Goal: Find specific page/section: Find specific page/section

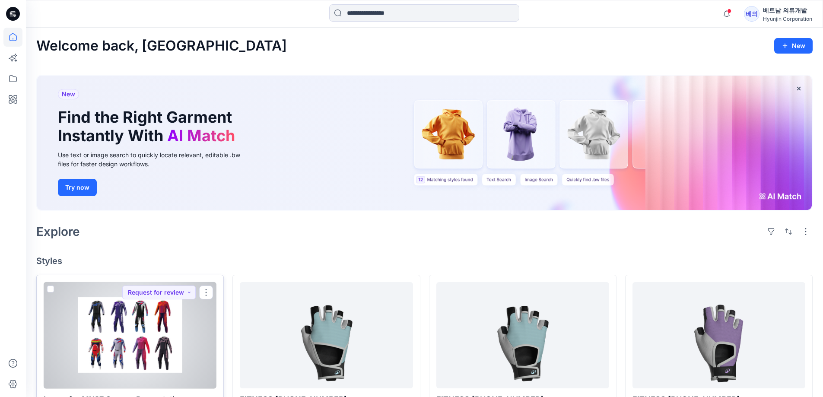
scroll to position [173, 0]
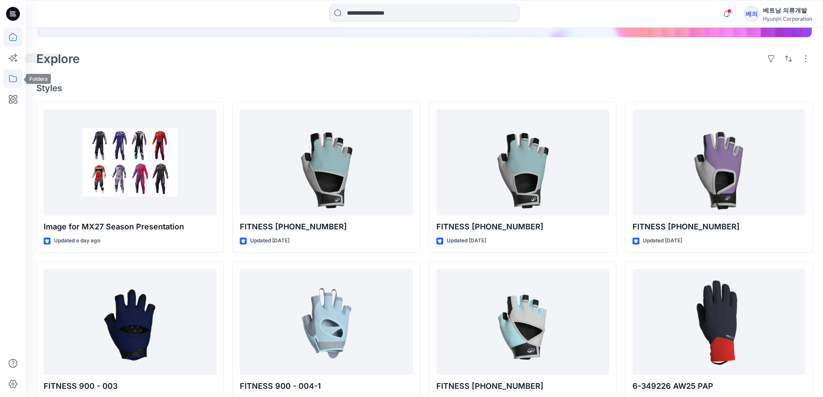
click at [13, 74] on icon at bounding box center [12, 78] width 19 height 19
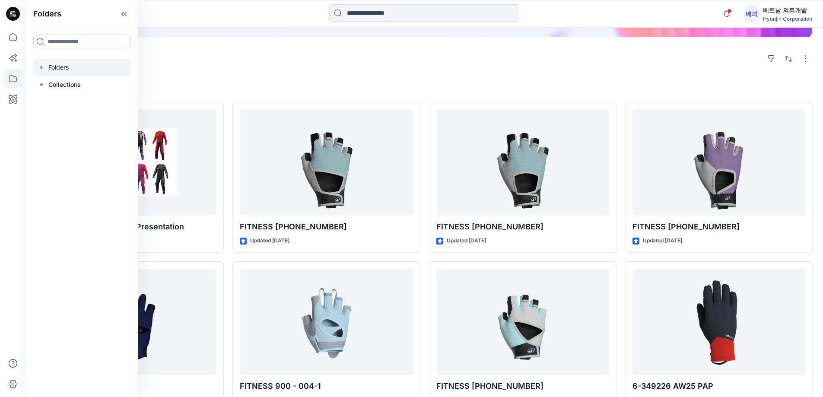
click at [57, 70] on div at bounding box center [82, 67] width 98 height 17
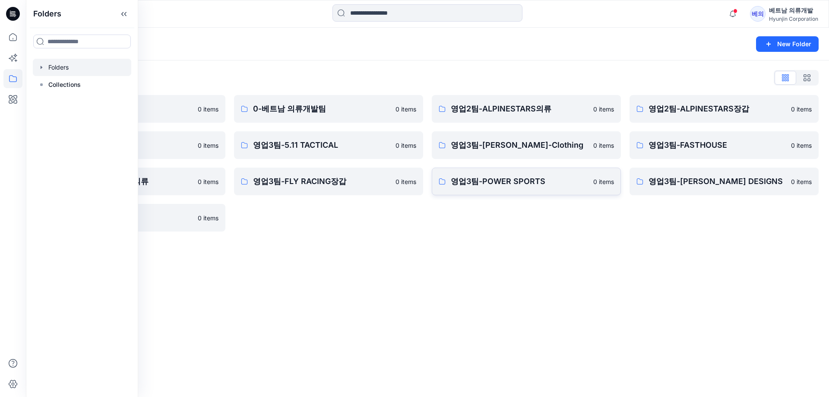
click at [495, 180] on p "영업3팀-POWER SPORTS" at bounding box center [519, 181] width 137 height 12
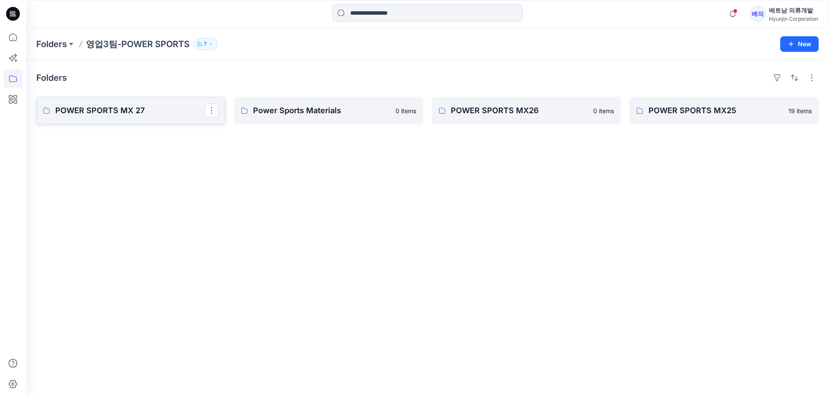
click at [110, 107] on p "POWER SPORTS MX 27" at bounding box center [129, 111] width 149 height 12
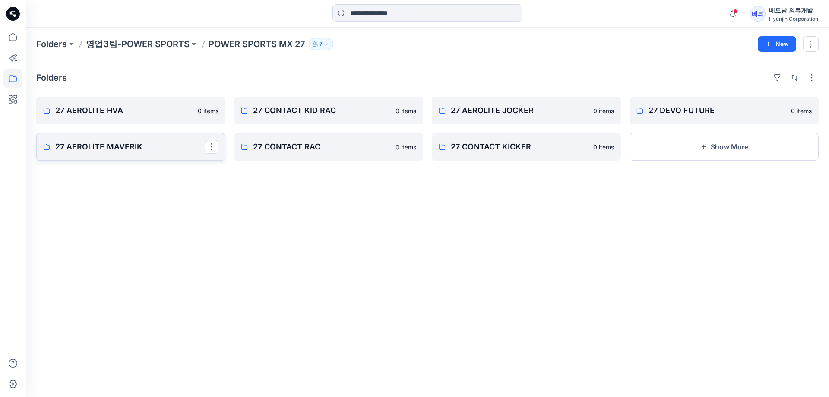
click at [138, 146] on p "27 AEROLITE MAVERIK" at bounding box center [129, 147] width 149 height 12
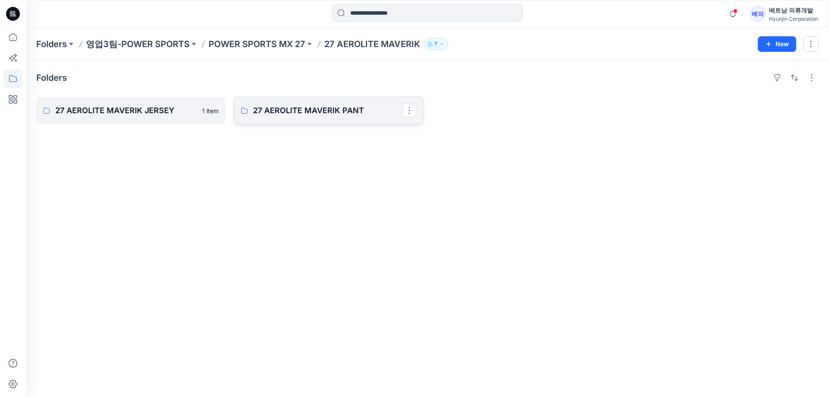
click at [331, 111] on p "27 AEROLITE MAVERIK PANT" at bounding box center [327, 111] width 149 height 12
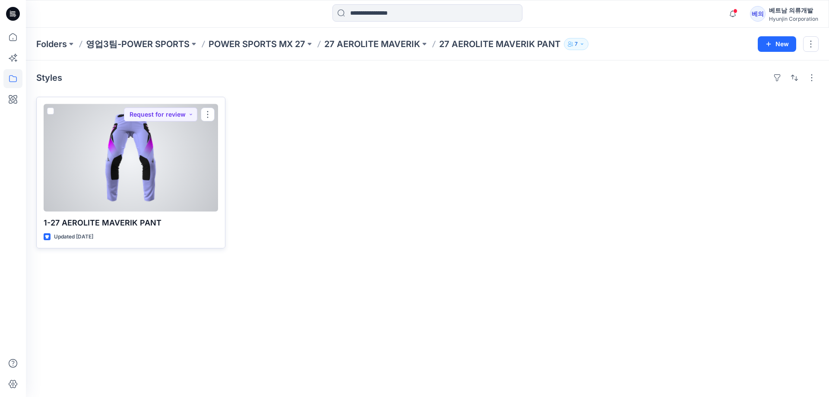
click at [128, 156] on div at bounding box center [131, 158] width 175 height 108
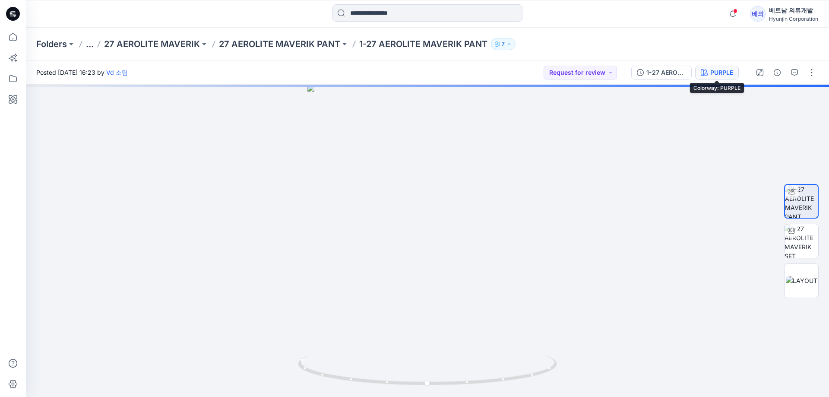
click at [718, 75] on div "PURPLE" at bounding box center [722, 73] width 23 height 10
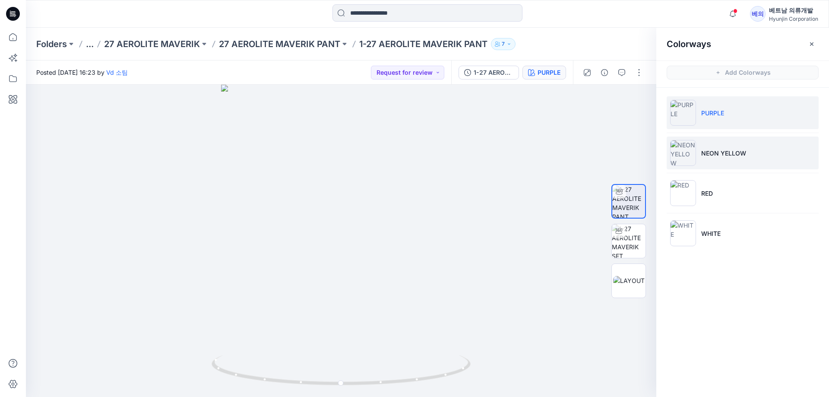
click at [689, 158] on img at bounding box center [683, 153] width 26 height 26
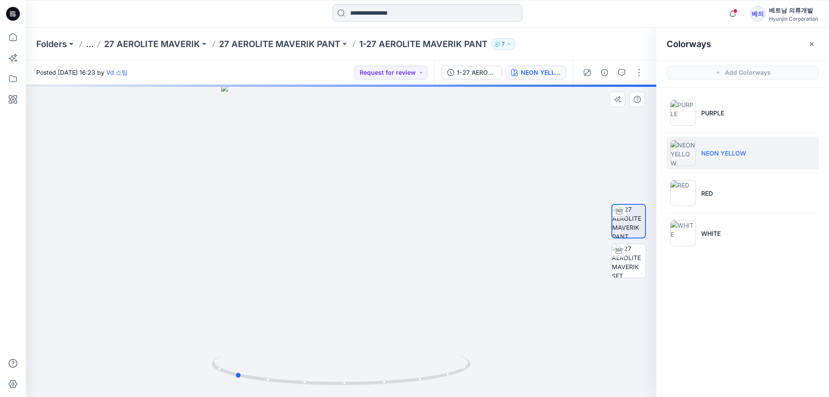
drag, startPoint x: 269, startPoint y: 242, endPoint x: 422, endPoint y: 246, distance: 153.0
click at [422, 246] on div at bounding box center [341, 241] width 631 height 312
